Goal: Task Accomplishment & Management: Use online tool/utility

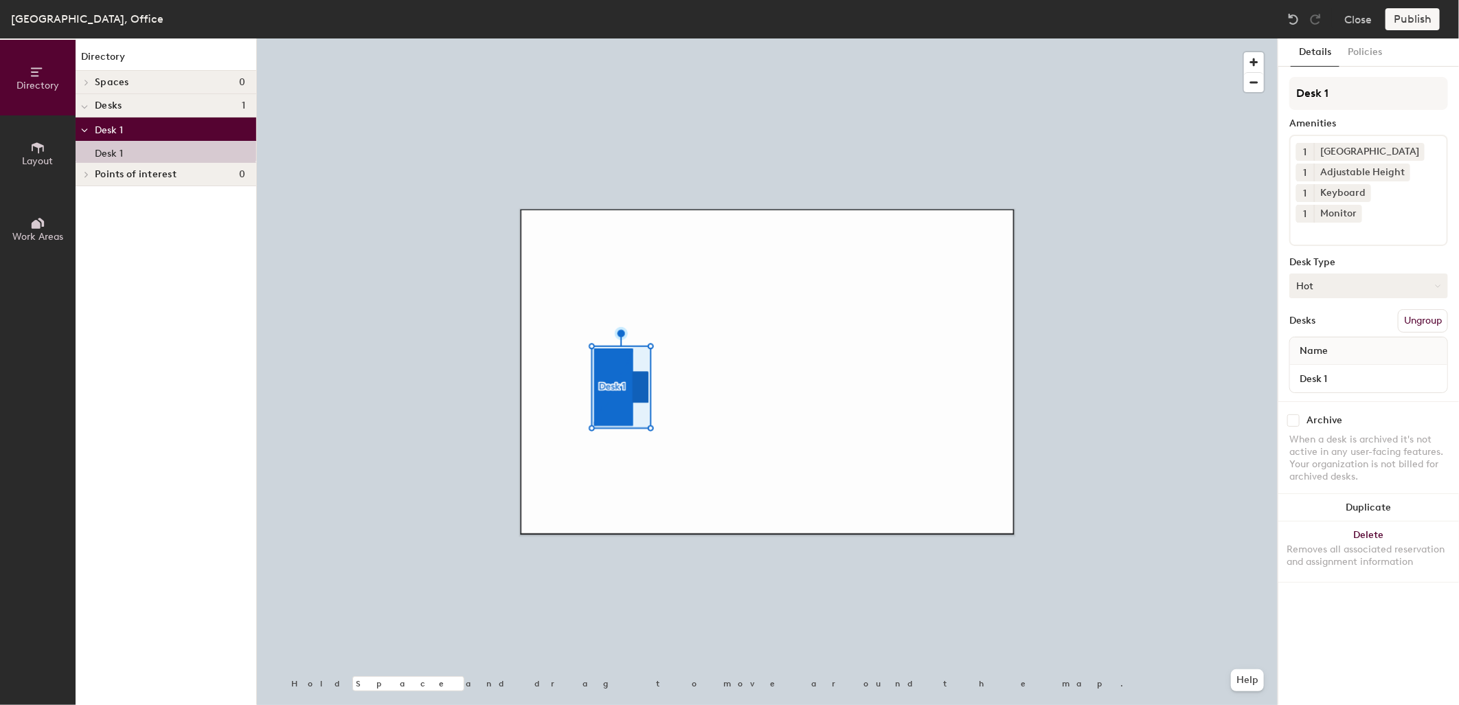
click at [1343, 273] on button "Hot" at bounding box center [1369, 285] width 159 height 25
click at [1323, 359] on div "Hoteled" at bounding box center [1358, 369] width 137 height 21
click at [1417, 17] on button "Publish" at bounding box center [1413, 19] width 54 height 22
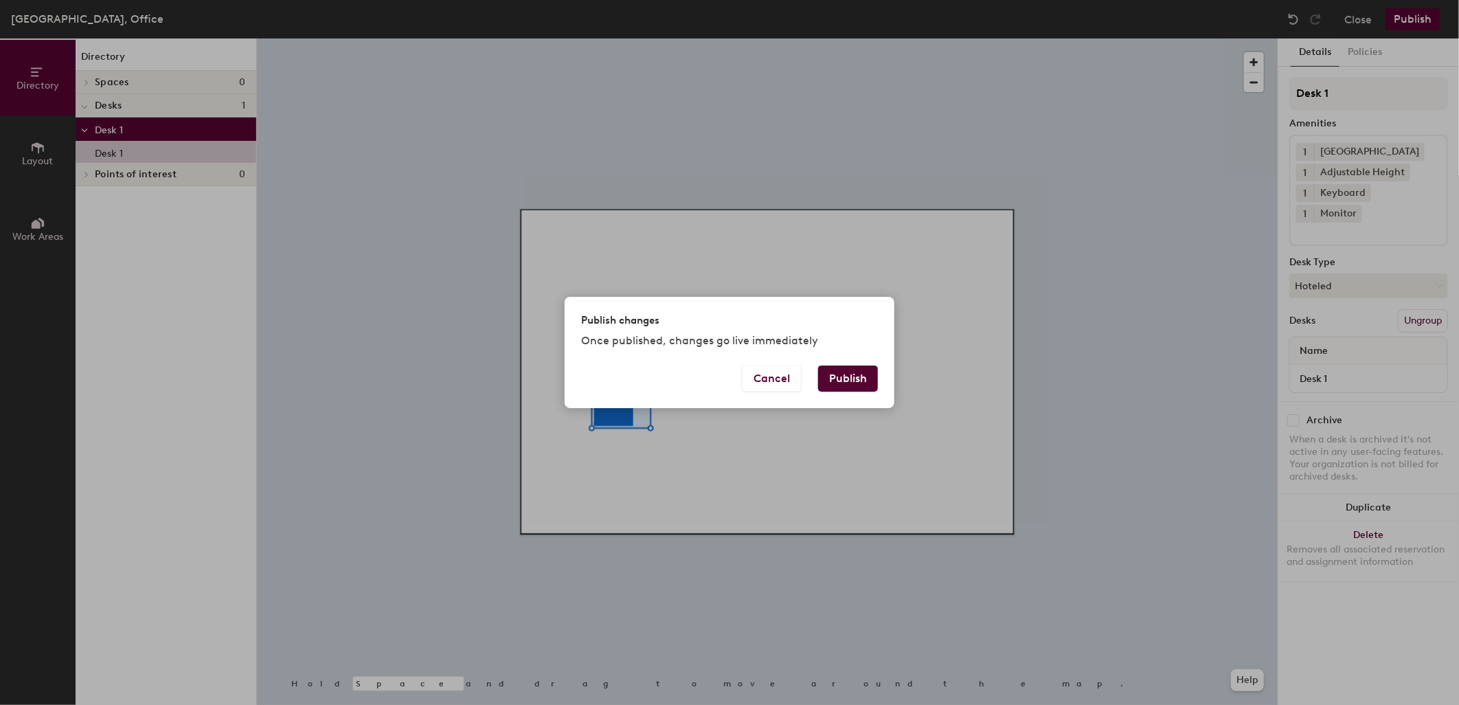
click at [850, 364] on div "Publish changes Once published, changes go live immediately" at bounding box center [730, 331] width 330 height 68
click at [853, 373] on button "Publish" at bounding box center [848, 379] width 60 height 26
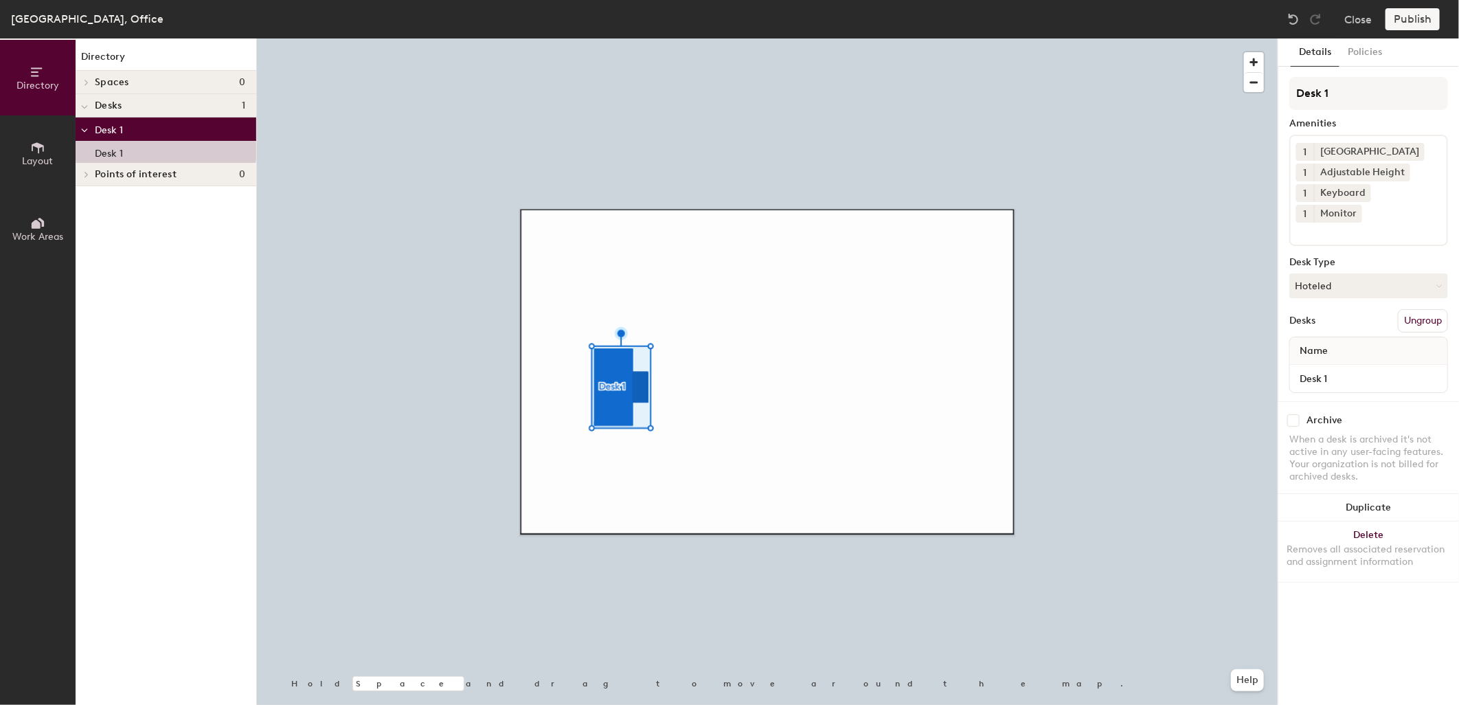
click at [1416, 309] on button "Ungroup" at bounding box center [1423, 320] width 50 height 23
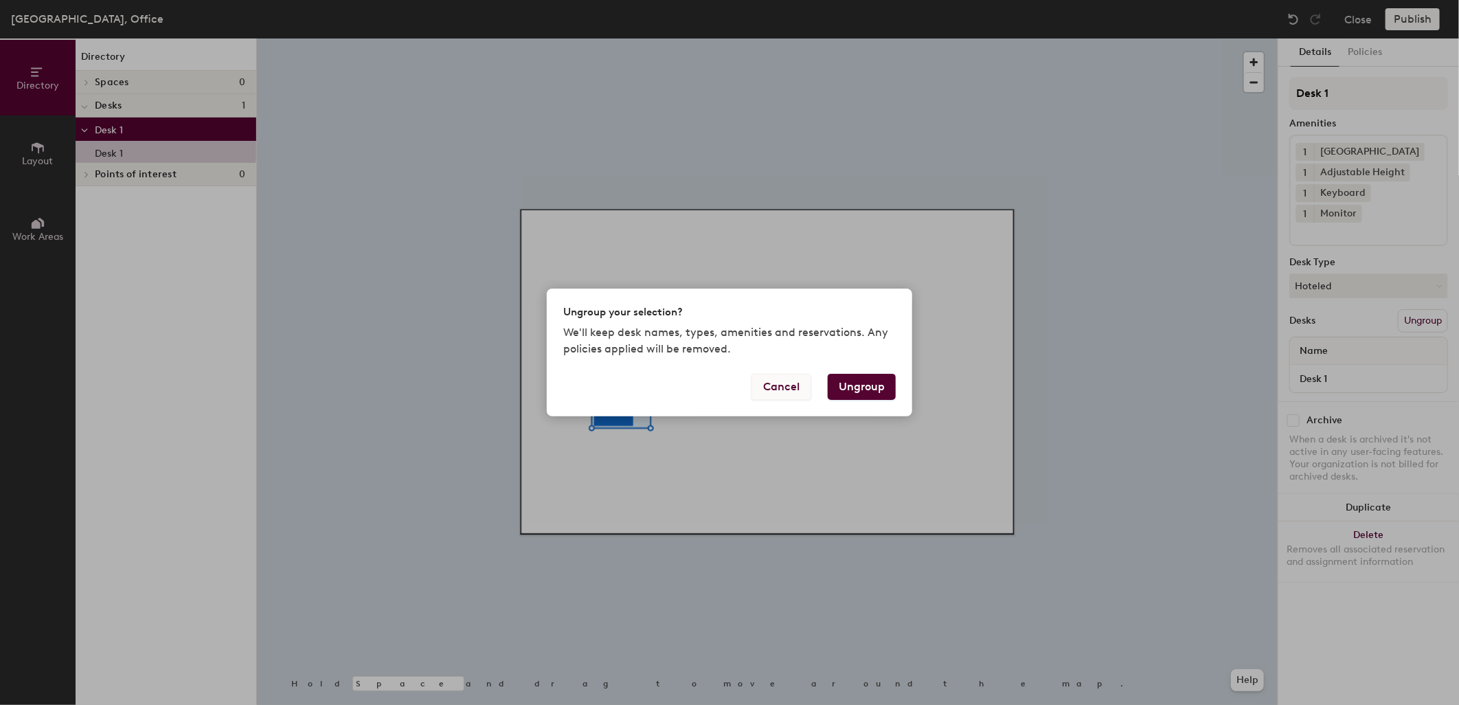
click at [778, 388] on button "Cancel" at bounding box center [782, 387] width 60 height 26
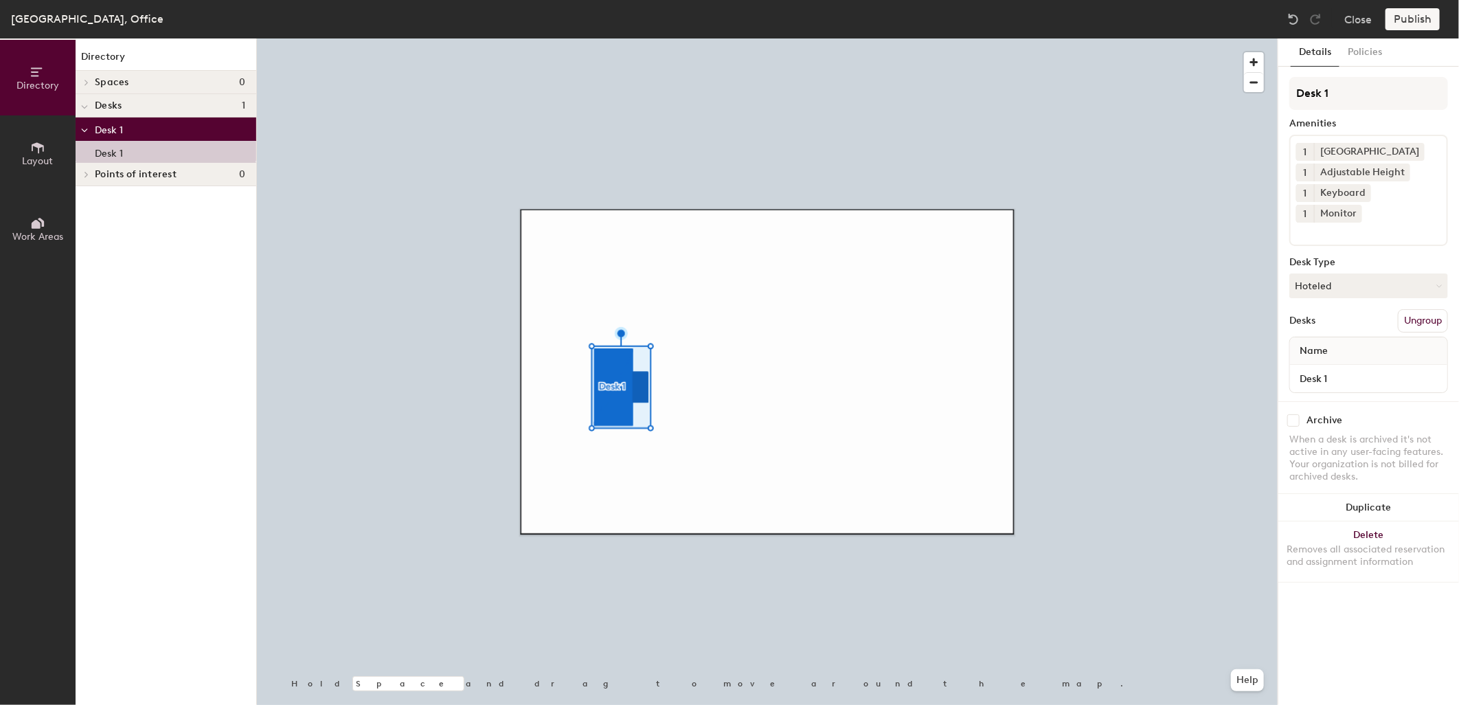
click at [1438, 309] on button "Ungroup" at bounding box center [1423, 320] width 50 height 23
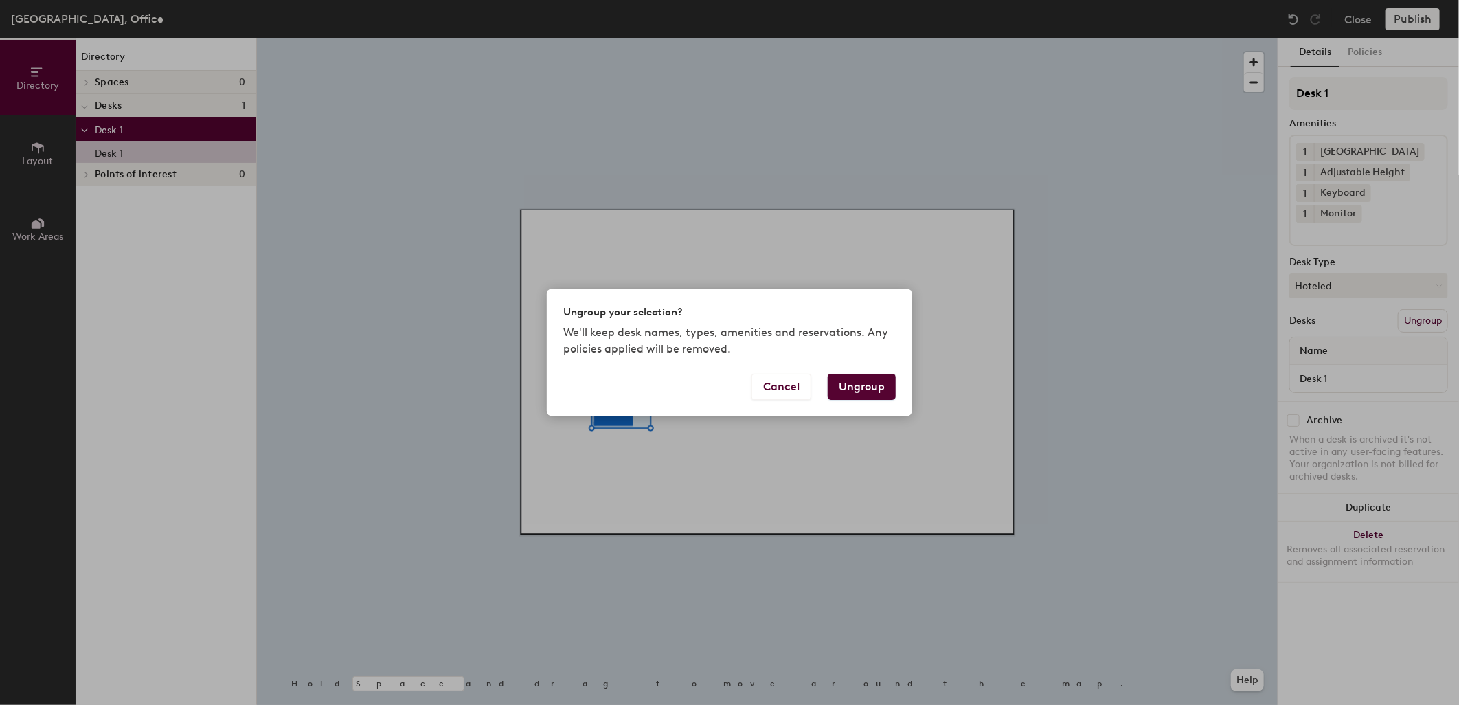
click at [867, 381] on button "Ungroup" at bounding box center [862, 387] width 68 height 26
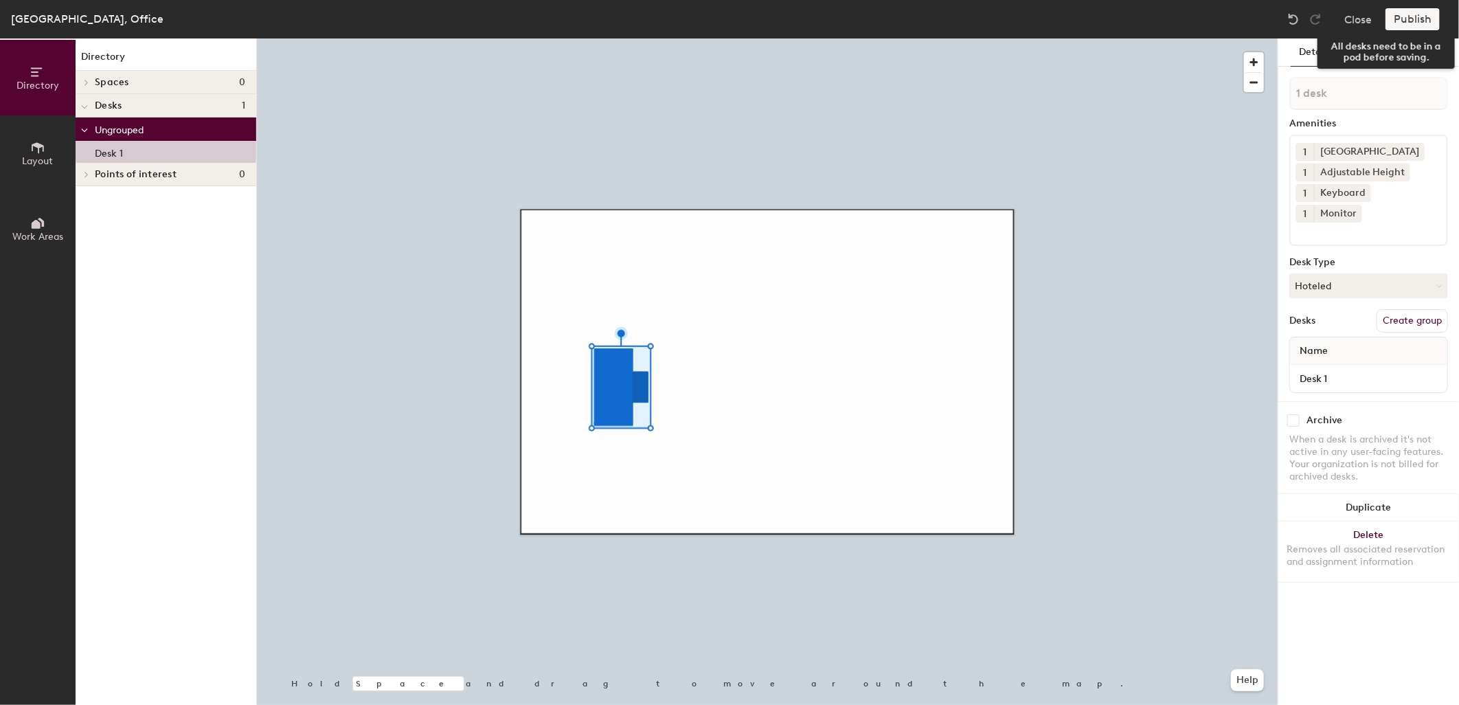
click at [1423, 15] on div "Publish" at bounding box center [1417, 19] width 63 height 22
click at [1409, 309] on button "Create group" at bounding box center [1412, 320] width 71 height 23
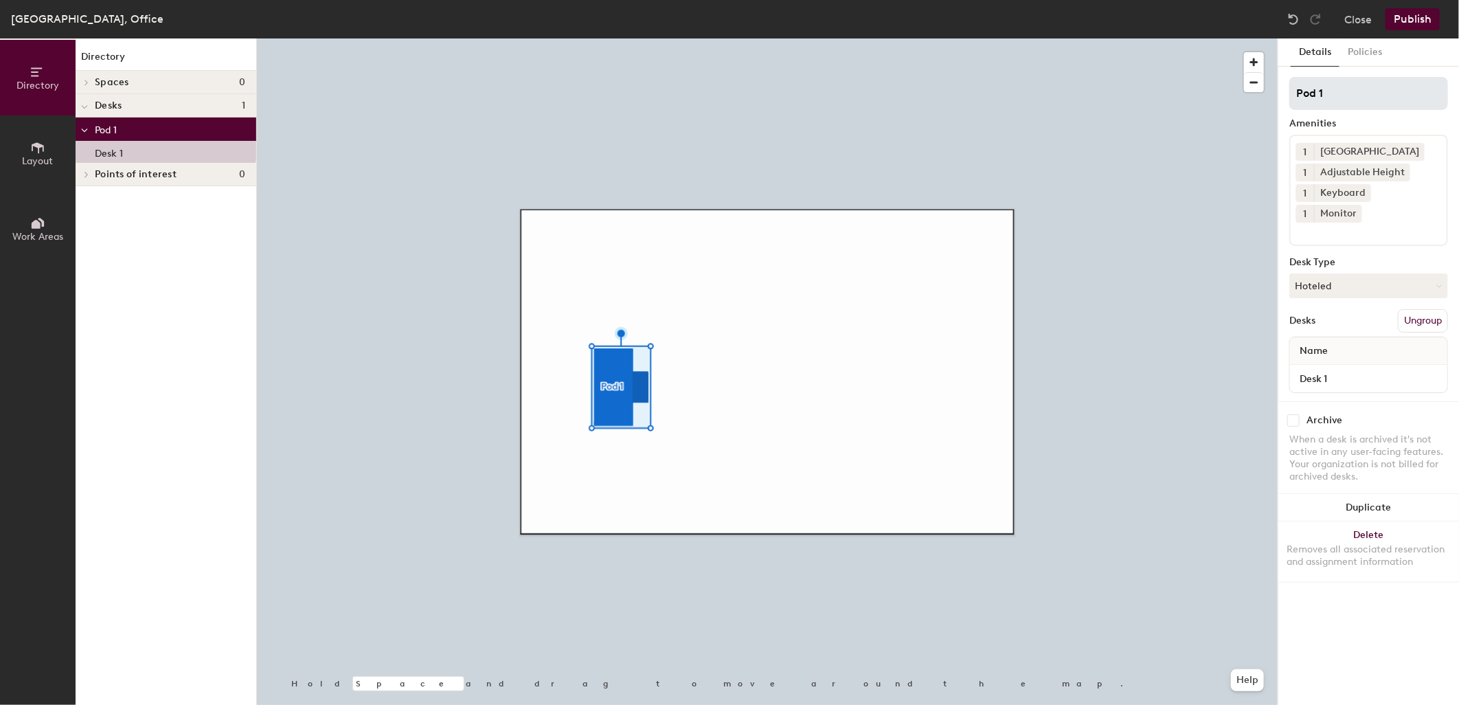
drag, startPoint x: 1360, startPoint y: 95, endPoint x: 1290, endPoint y: 92, distance: 70.8
click at [1290, 92] on input "Pod 1" at bounding box center [1369, 93] width 159 height 33
type input "Desk"
click at [1371, 54] on button "Policies" at bounding box center [1365, 52] width 51 height 28
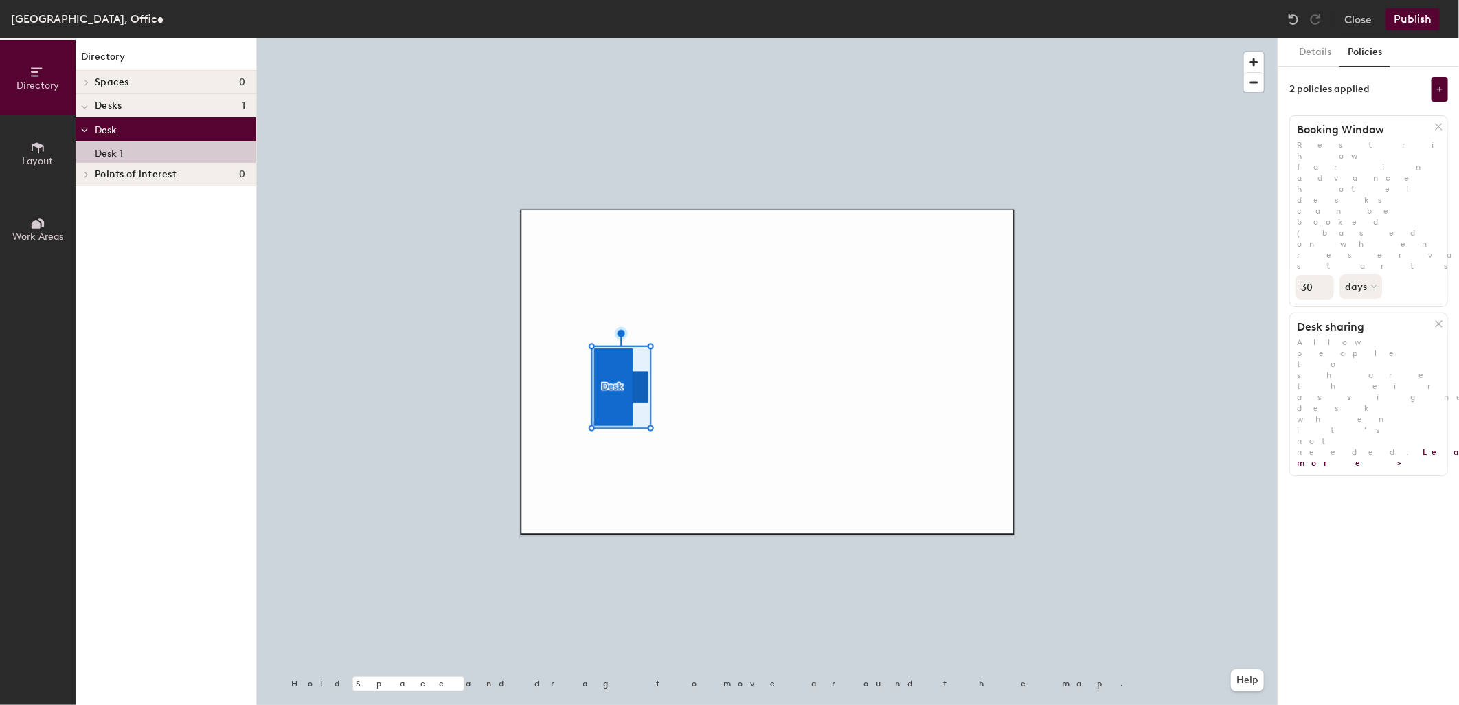
click at [1417, 12] on button "Publish" at bounding box center [1413, 19] width 54 height 22
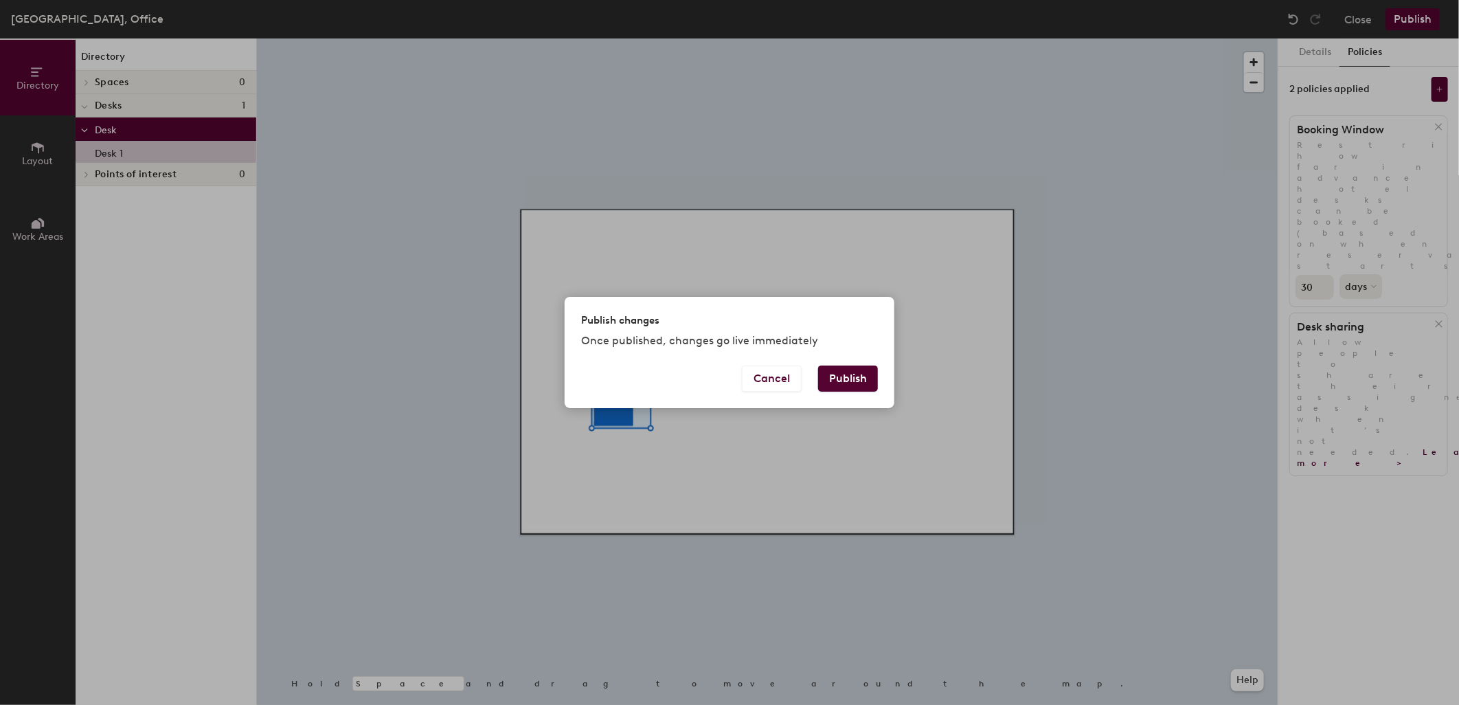
click at [862, 376] on button "Publish" at bounding box center [848, 379] width 60 height 26
